Goal: Information Seeking & Learning: Find specific fact

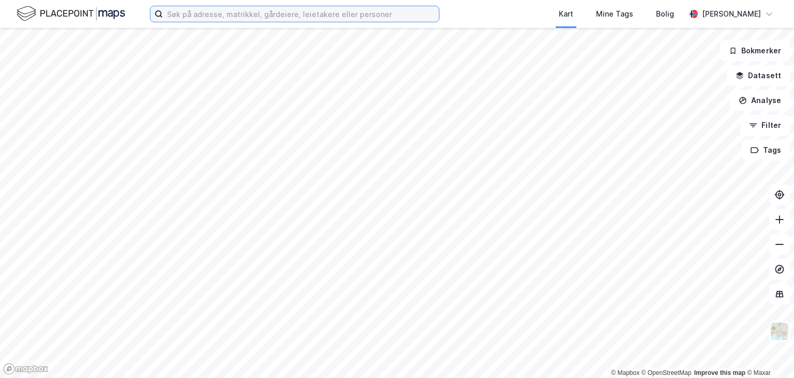
click at [192, 18] on input at bounding box center [301, 14] width 276 height 16
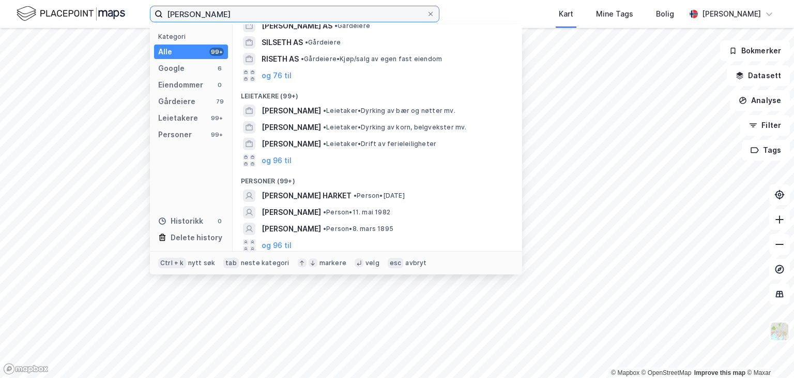
scroll to position [129, 0]
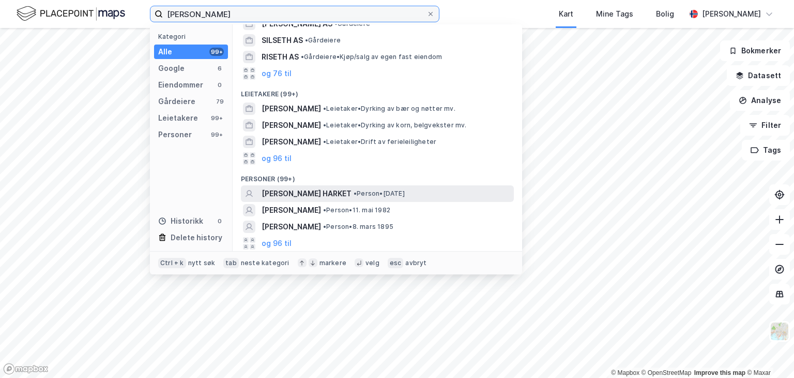
type input "[PERSON_NAME]"
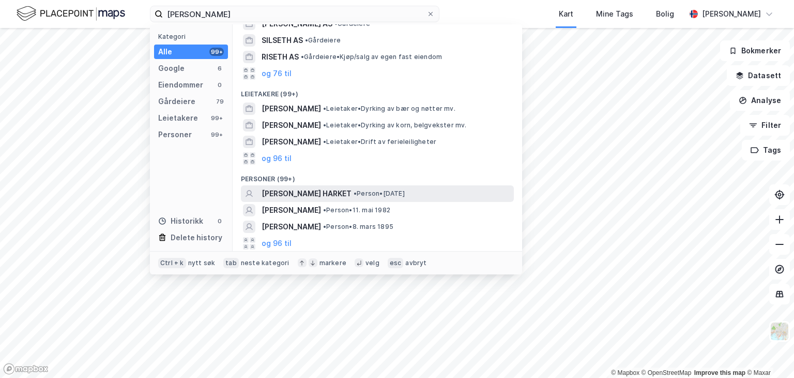
click at [350, 190] on span "[PERSON_NAME] HARKET" at bounding box center [307, 193] width 90 height 12
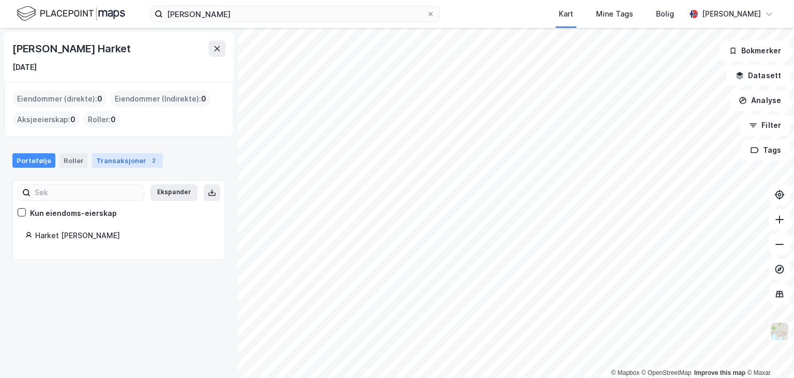
click at [121, 158] on div "Transaksjoner 2" at bounding box center [127, 160] width 71 height 14
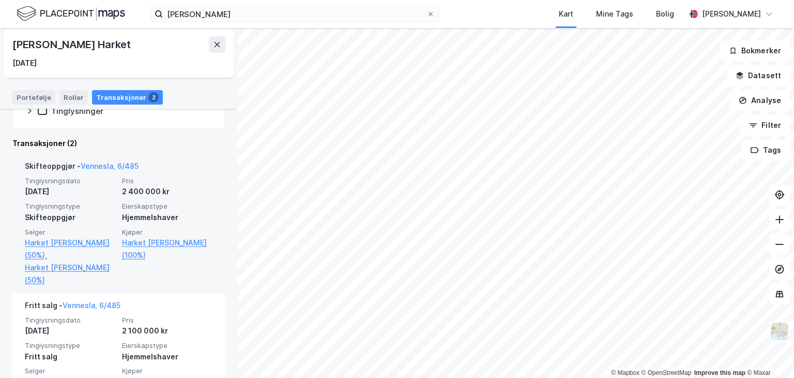
scroll to position [207, 0]
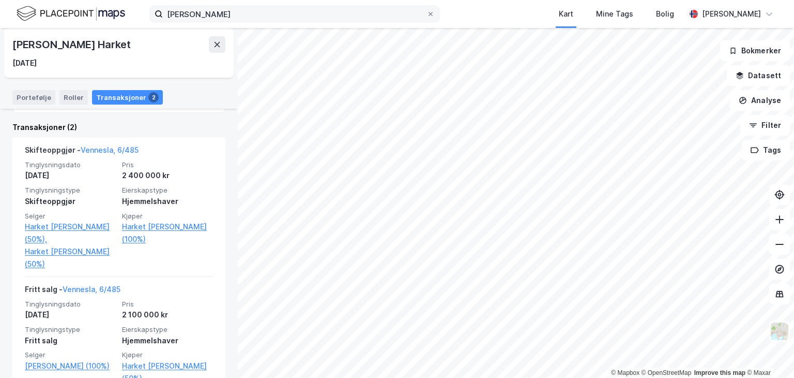
drag, startPoint x: 431, startPoint y: 15, endPoint x: 396, endPoint y: 16, distance: 35.7
click at [431, 15] on icon at bounding box center [431, 14] width 6 height 6
click at [427, 15] on input "[PERSON_NAME]" at bounding box center [295, 14] width 264 height 16
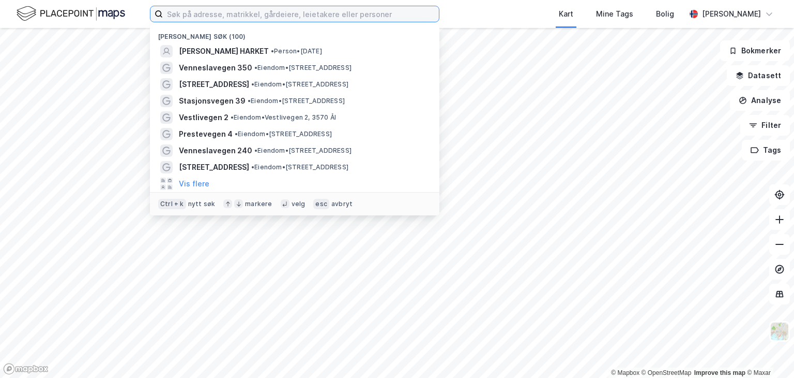
click at [329, 19] on input at bounding box center [301, 14] width 276 height 16
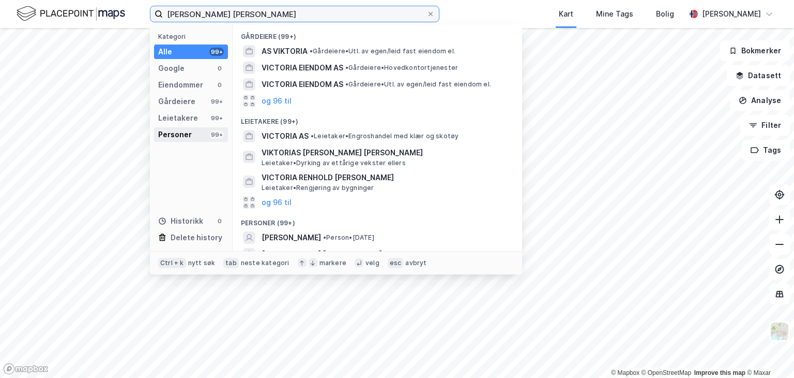
type input "[PERSON_NAME] [PERSON_NAME]"
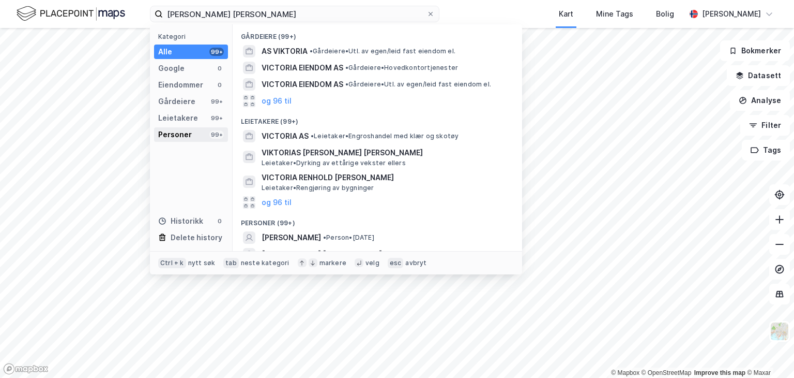
click at [192, 134] on div "Personer 99+" at bounding box center [191, 134] width 74 height 14
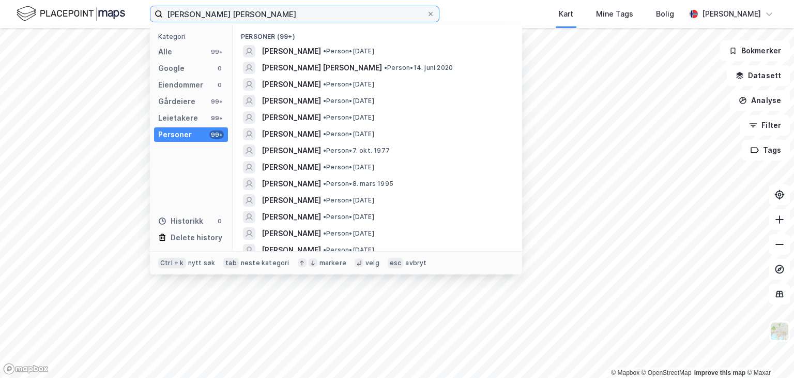
drag, startPoint x: 242, startPoint y: 13, endPoint x: 146, endPoint y: 15, distance: 95.2
click at [146, 15] on div "victoria [PERSON_NAME] Kategori Alle 99+ Google 0 Eiendommer 0 Gårdeiere 99+ Le…" at bounding box center [397, 14] width 794 height 28
click at [265, 17] on input "[PERSON_NAME] [PERSON_NAME]" at bounding box center [295, 14] width 264 height 16
drag, startPoint x: 245, startPoint y: 12, endPoint x: 134, endPoint y: 16, distance: 110.7
click at [134, 16] on div "victoria [PERSON_NAME] Kategori Alle 99+ Google 0 Eiendommer 0 Gårdeiere 99+ Le…" at bounding box center [397, 14] width 794 height 28
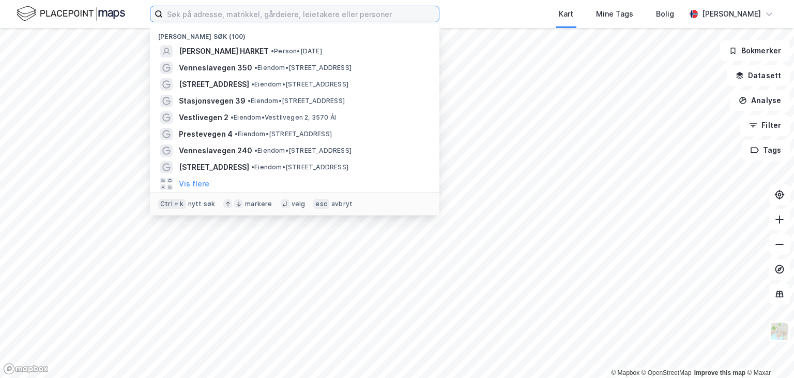
click at [299, 6] on input at bounding box center [301, 14] width 276 height 16
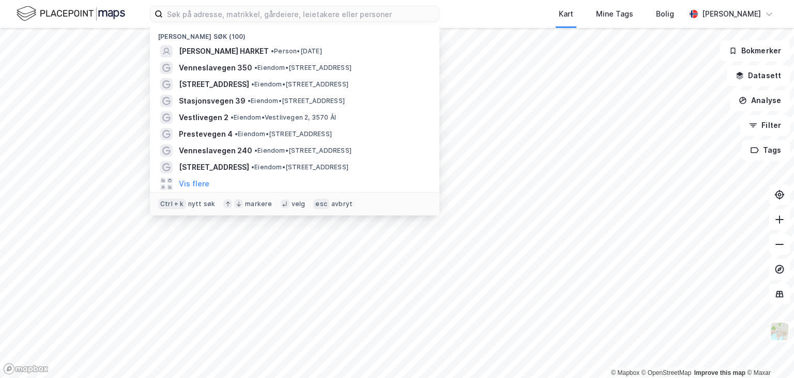
click at [483, 13] on div "Nylige søk (100) [PERSON_NAME] HARKET • Person • [DATE] [GEOGRAPHIC_DATA] 350 •…" at bounding box center [397, 14] width 794 height 28
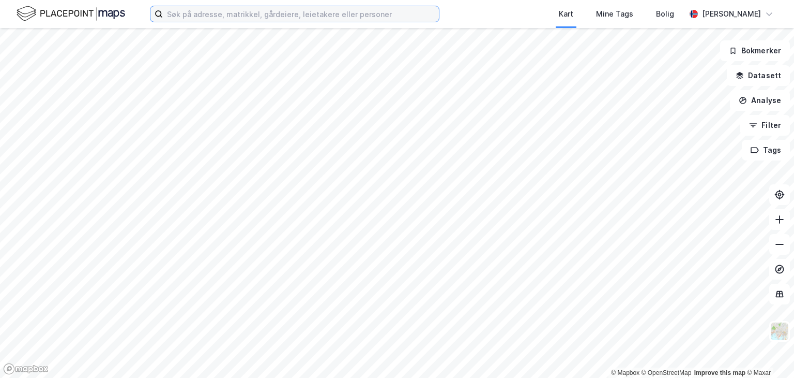
click at [361, 16] on input at bounding box center [301, 14] width 276 height 16
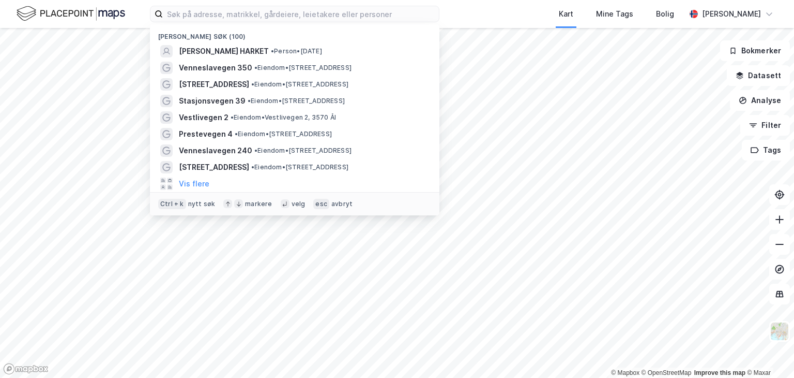
click at [488, 19] on div "Nylige søk (100) [PERSON_NAME] HARKET • Person • [DATE] [GEOGRAPHIC_DATA] 350 •…" at bounding box center [397, 14] width 794 height 28
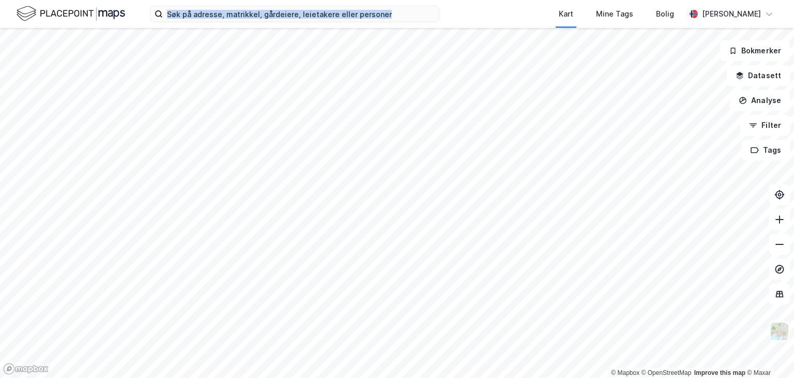
drag, startPoint x: 497, startPoint y: 14, endPoint x: 460, endPoint y: 16, distance: 36.2
click at [460, 16] on div "Kart Mine Tags [PERSON_NAME]" at bounding box center [397, 14] width 794 height 28
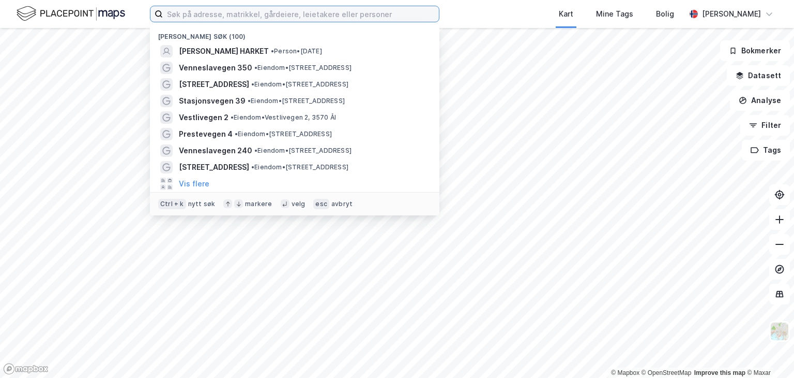
click at [218, 15] on input at bounding box center [301, 14] width 276 height 16
click at [279, 11] on input at bounding box center [301, 14] width 276 height 16
